Goal: Task Accomplishment & Management: Manage account settings

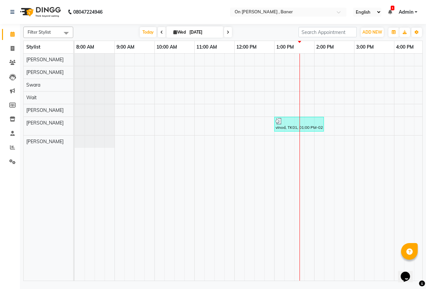
click at [292, 74] on div "vinod, TK01, 01:00 PM-02:15 PM, Massage -Swedish Massage (60 Min)" at bounding box center [374, 167] width 599 height 227
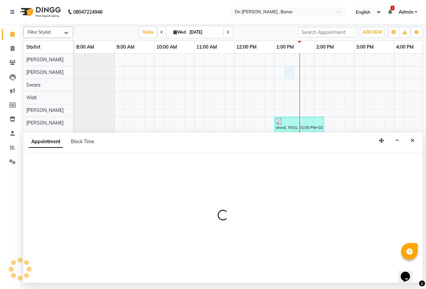
select select "9050"
select select "795"
select select "tentative"
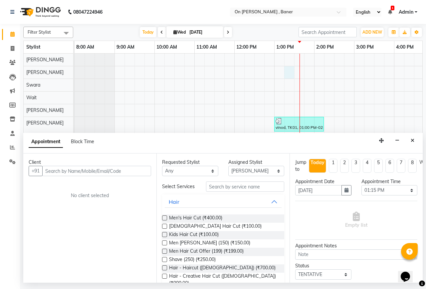
click at [96, 169] on input "text" at bounding box center [96, 171] width 109 height 10
type input "s"
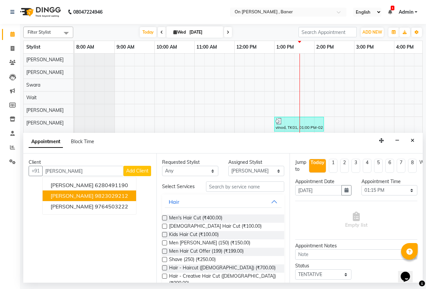
click at [89, 191] on button "[PERSON_NAME] 9823029212" at bounding box center [90, 195] width 94 height 11
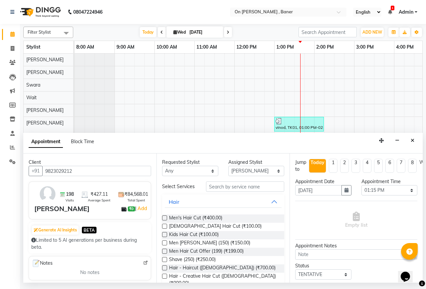
type input "9823029212"
click at [222, 192] on input "text" at bounding box center [245, 186] width 78 height 10
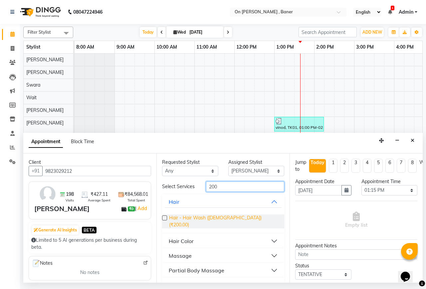
type input "200"
click at [227, 219] on span "Hair - Hair Wash ([DEMOGRAPHIC_DATA]) (₹200.00)" at bounding box center [224, 221] width 110 height 14
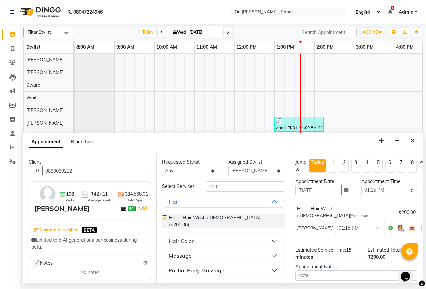
checkbox input "false"
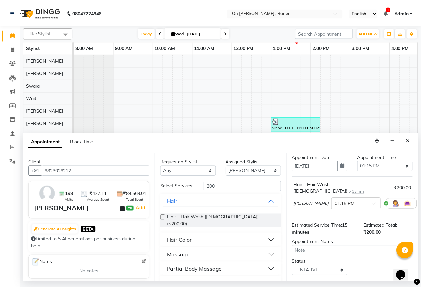
scroll to position [59, 0]
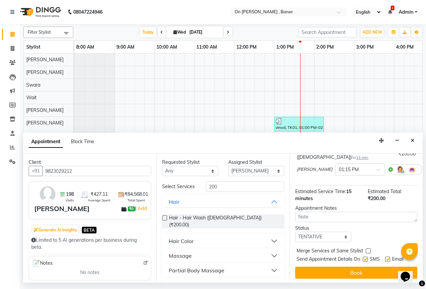
click at [368, 257] on label at bounding box center [365, 259] width 5 height 5
click at [367, 258] on input "checkbox" at bounding box center [365, 260] width 4 height 4
checkbox input "false"
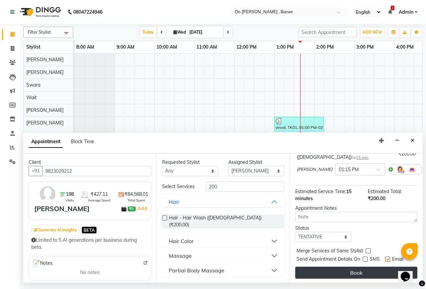
click at [365, 267] on button "Book" at bounding box center [356, 273] width 122 height 12
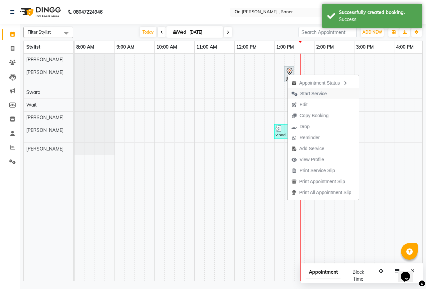
click at [320, 93] on span "Start Service" at bounding box center [313, 93] width 27 height 7
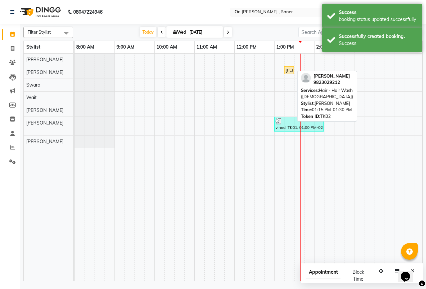
click at [289, 70] on div "[PERSON_NAME], TK02, 01:15 PM-01:30 PM, Hair - Hair Wash ([DEMOGRAPHIC_DATA])" at bounding box center [289, 70] width 8 height 6
select select "1"
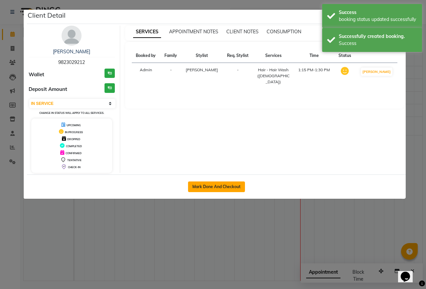
click at [219, 187] on button "Mark Done And Checkout" at bounding box center [216, 186] width 57 height 11
select select "service"
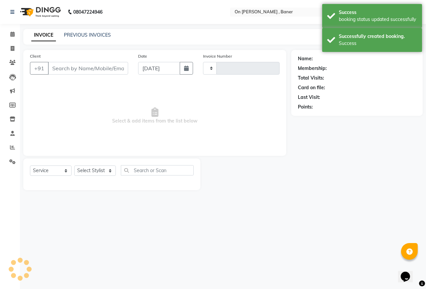
type input "0822"
select select "632"
type input "9823029212"
select select "9050"
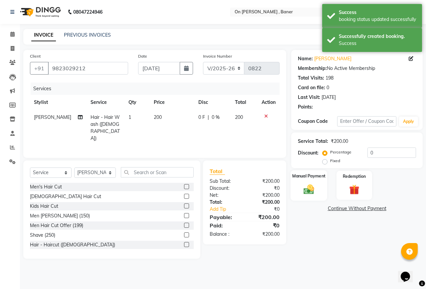
click at [304, 192] on img at bounding box center [308, 189] width 17 height 12
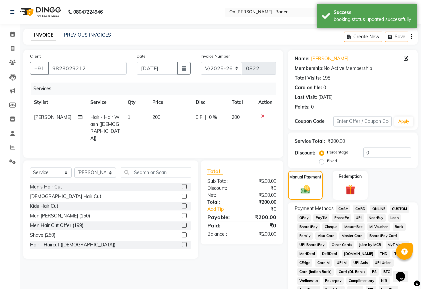
click at [303, 219] on span "GPay" at bounding box center [304, 218] width 14 height 8
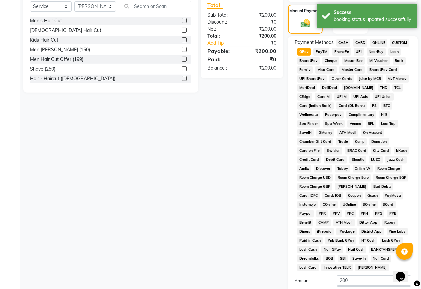
scroll to position [200, 0]
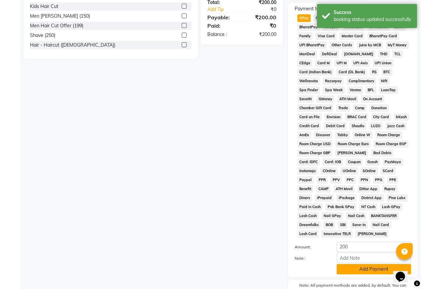
click at [359, 270] on button "Add Payment" at bounding box center [373, 269] width 74 height 10
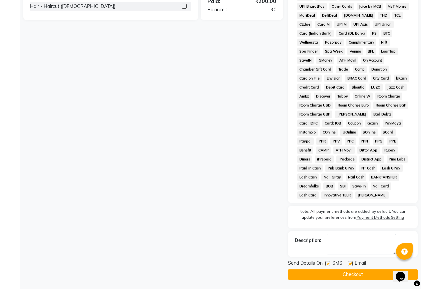
scroll to position [239, 0]
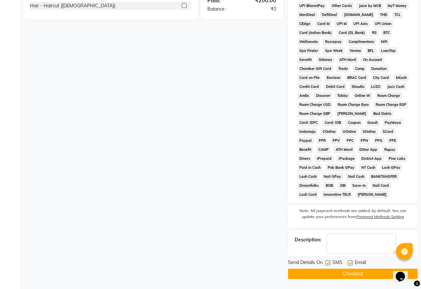
click at [341, 272] on button "Checkout" at bounding box center [353, 274] width 130 height 10
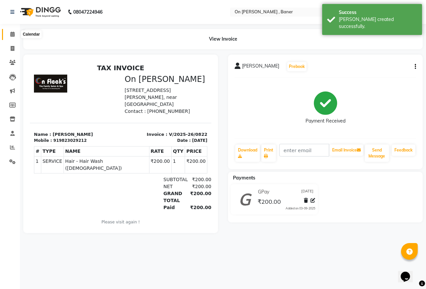
click at [12, 36] on icon at bounding box center [12, 34] width 4 height 5
